Goal: Task Accomplishment & Management: Manage account settings

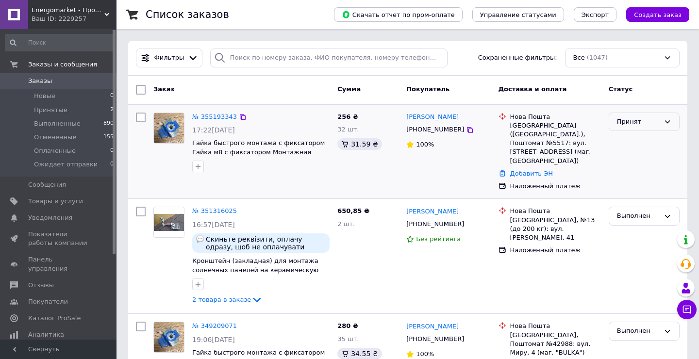
click at [646, 120] on div "Принят" at bounding box center [638, 122] width 43 height 10
click at [631, 143] on li "Выполнен" at bounding box center [644, 142] width 70 height 18
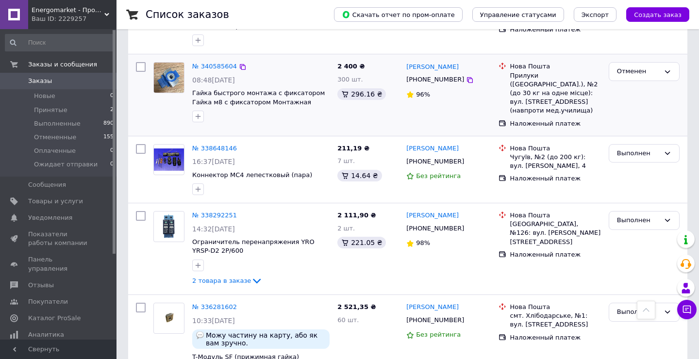
scroll to position [1045, 0]
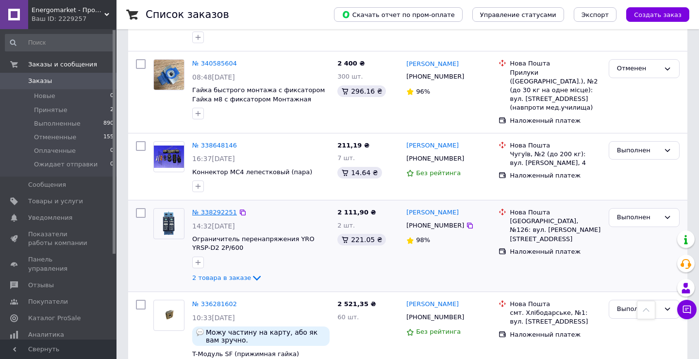
click at [216, 209] on link "№ 338292251" at bounding box center [214, 212] width 45 height 7
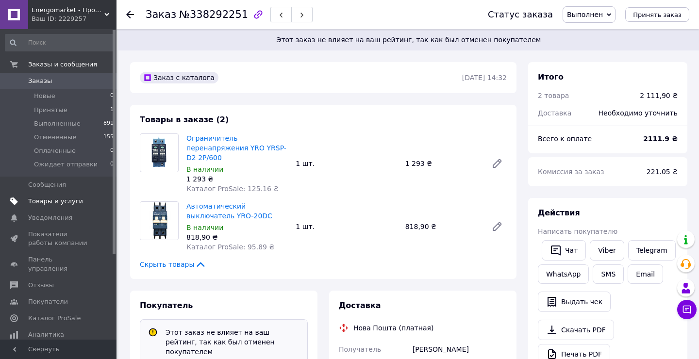
click at [70, 204] on span "Товары и услуги" at bounding box center [55, 201] width 55 height 9
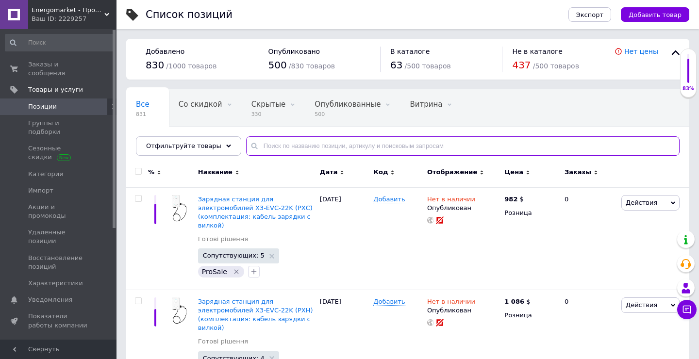
click at [376, 146] on input "text" at bounding box center [462, 145] width 433 height 19
paste input "Реле напруги YRO Wi-Fi-Smart Meter & Energy Protector 63A (2P)"
type input "Реле напруги YRO Wi-Fi-Smart Meter & Energy Protector 63A (2P)"
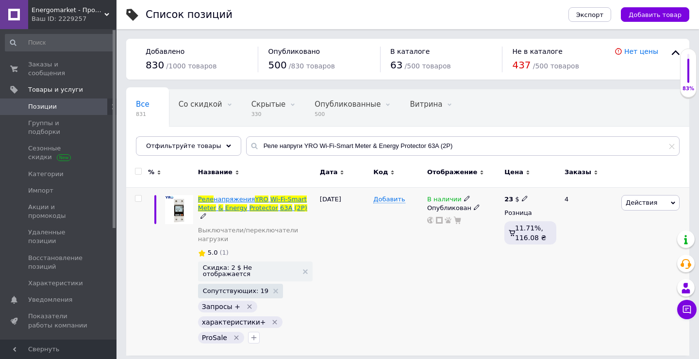
click at [280, 211] on span "63A" at bounding box center [286, 207] width 12 height 7
